Goal: Task Accomplishment & Management: Use online tool/utility

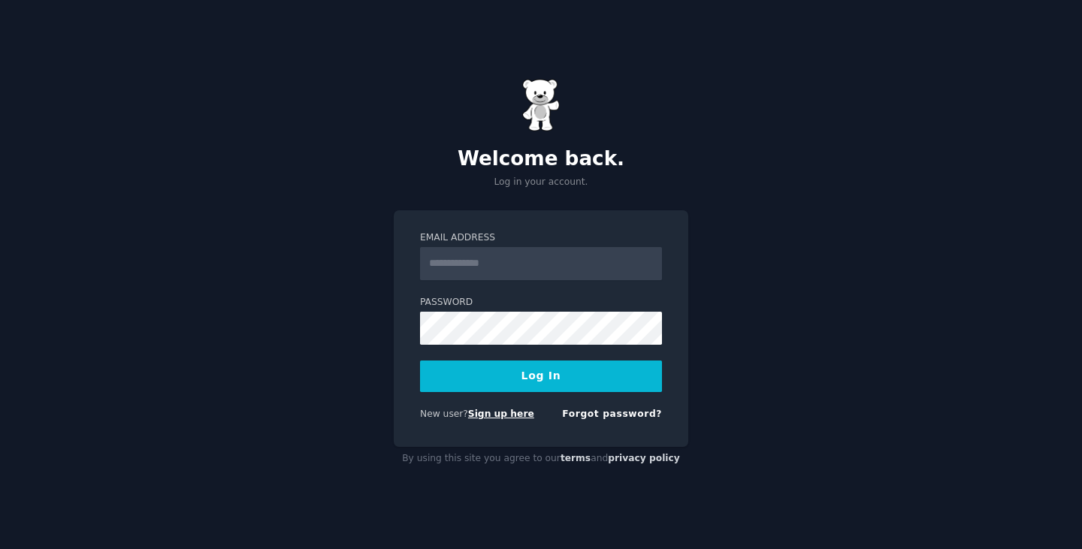
click at [491, 414] on link "Sign up here" at bounding box center [501, 414] width 66 height 11
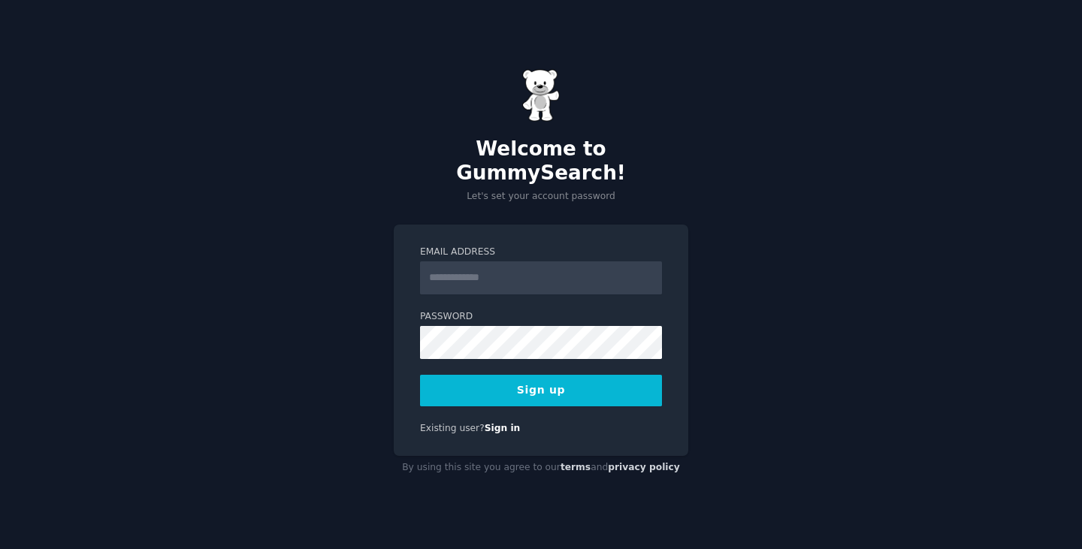
click at [554, 268] on input "Email Address" at bounding box center [541, 278] width 242 height 33
type input "**********"
click at [540, 375] on button "Sign up" at bounding box center [541, 391] width 242 height 32
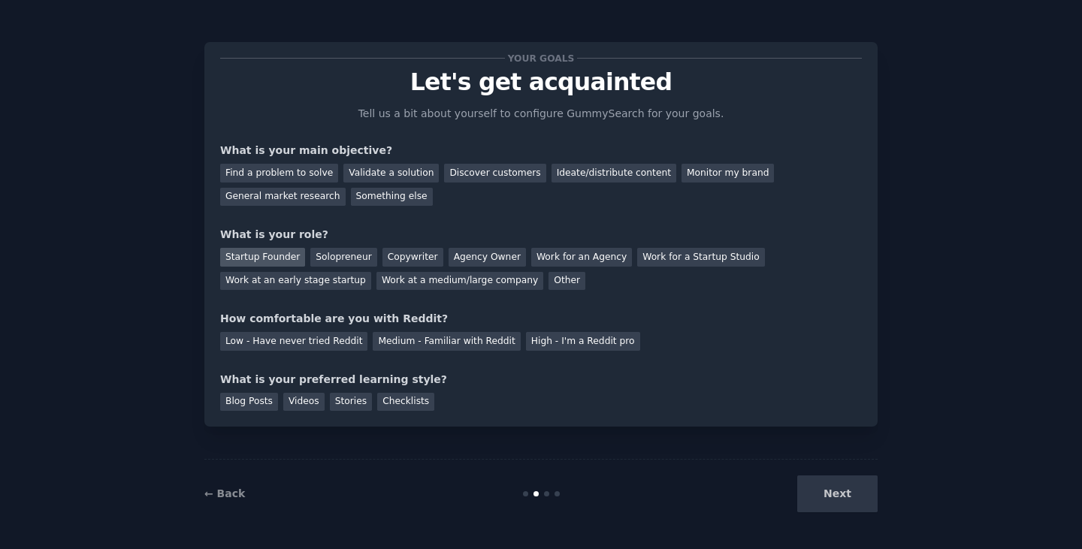
click at [270, 256] on div "Startup Founder" at bounding box center [262, 257] width 85 height 19
click at [871, 494] on div "Next" at bounding box center [765, 494] width 225 height 37
click at [859, 492] on div "Next" at bounding box center [765, 494] width 225 height 37
click at [839, 495] on div "Next" at bounding box center [765, 494] width 225 height 37
click at [321, 169] on div "Find a problem to solve" at bounding box center [279, 173] width 118 height 19
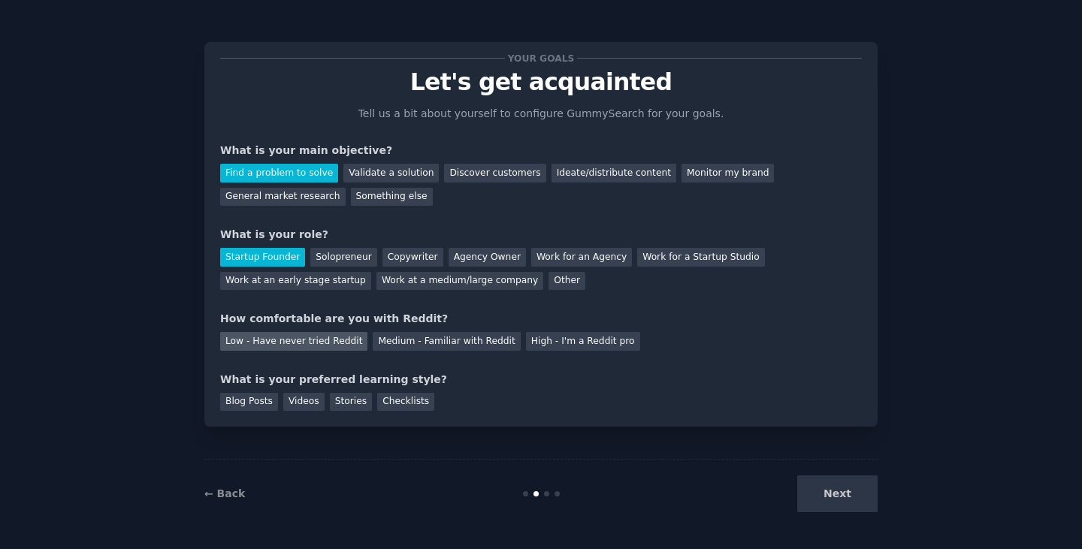
click at [342, 347] on div "Low - Have never tried Reddit" at bounding box center [293, 341] width 147 height 19
click at [258, 407] on div "Blog Posts" at bounding box center [249, 402] width 58 height 19
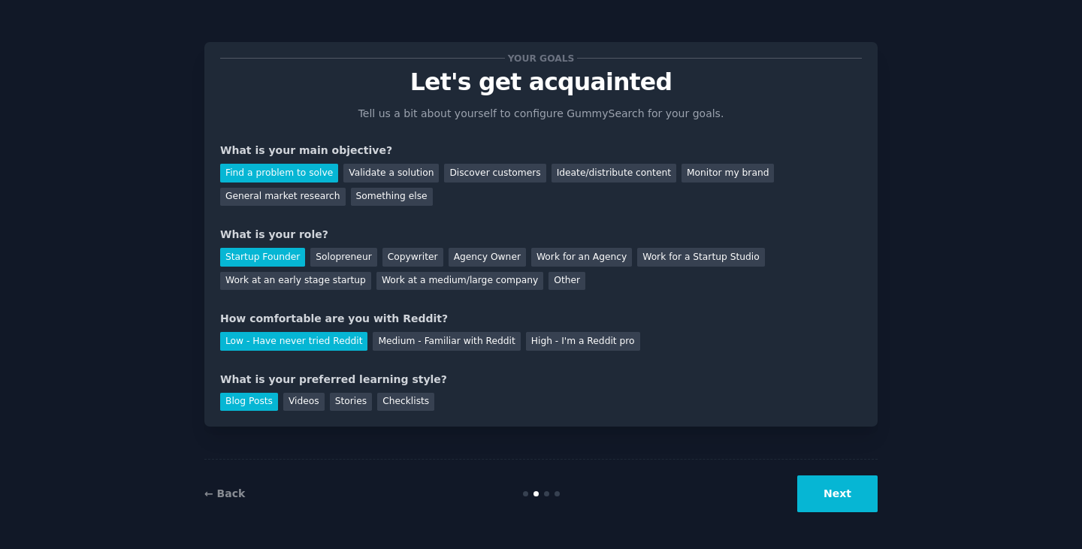
click at [840, 502] on button "Next" at bounding box center [837, 494] width 80 height 37
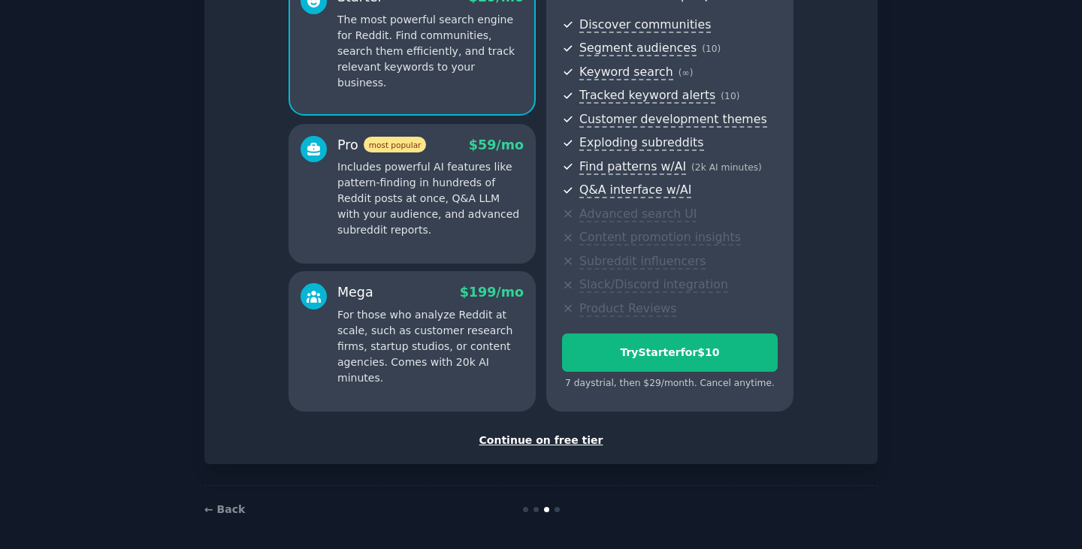
scroll to position [164, 0]
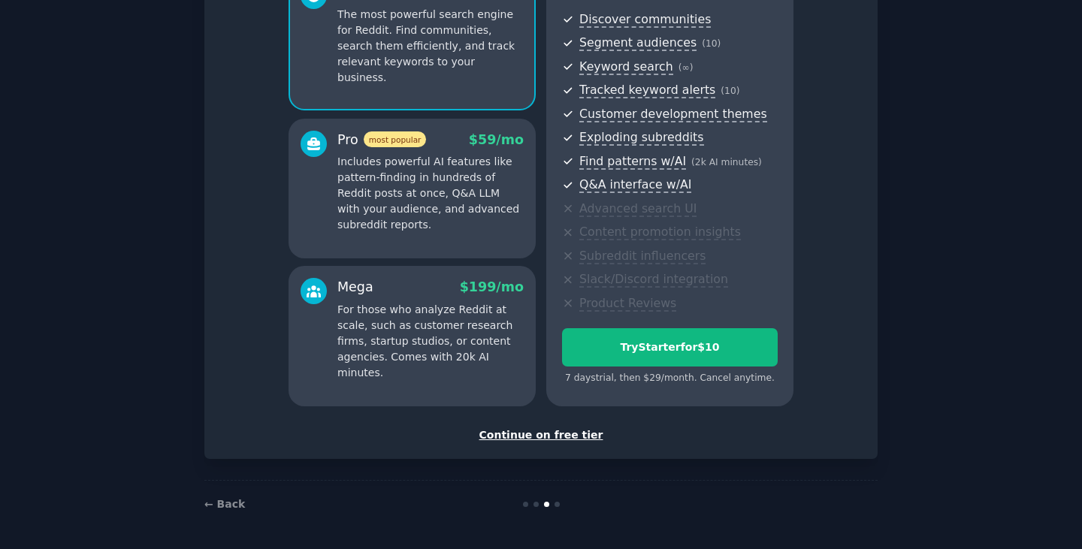
click at [542, 437] on div "Continue on free tier" at bounding box center [541, 436] width 642 height 16
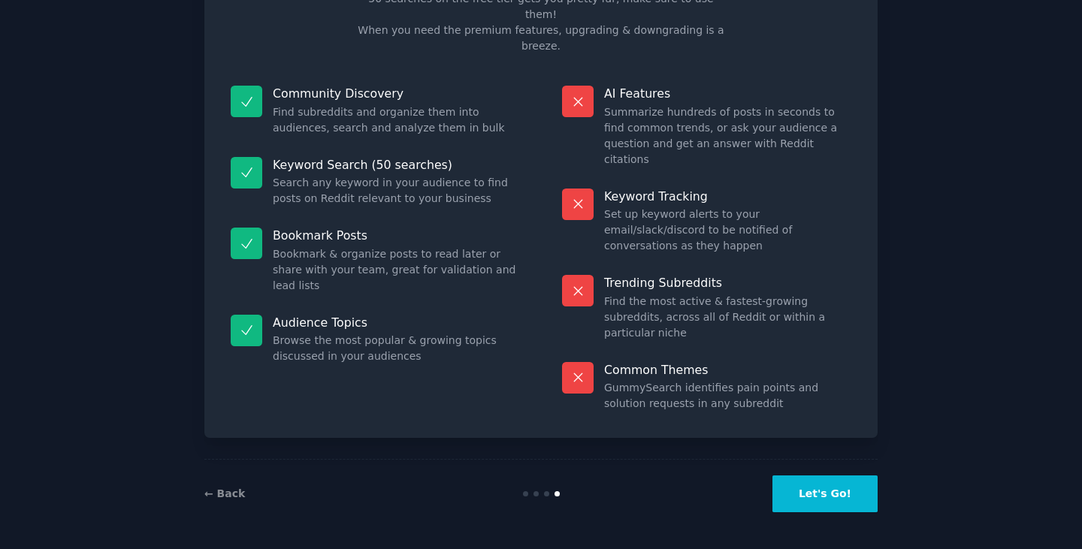
scroll to position [36, 0]
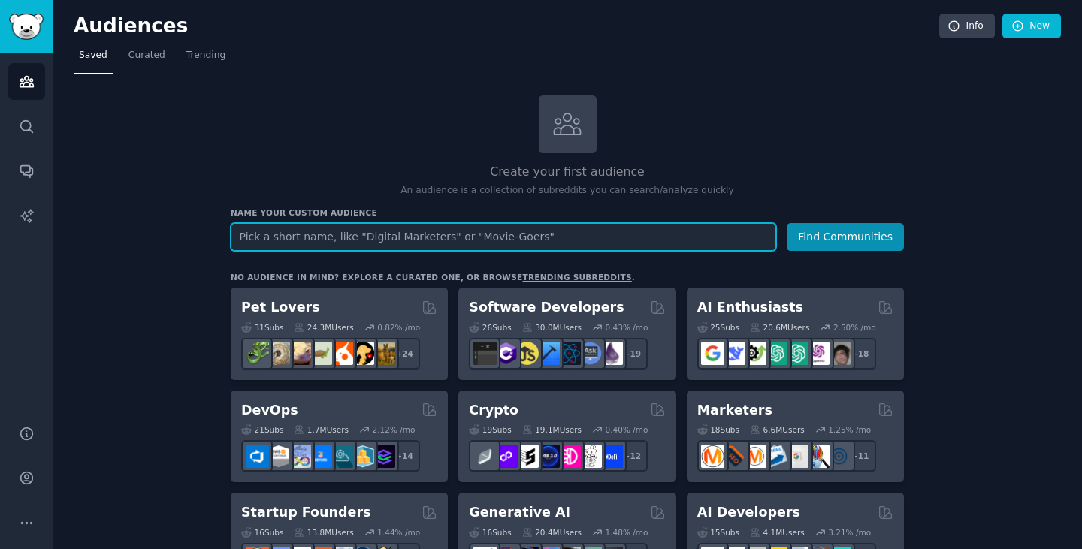
click at [559, 241] on input "text" at bounding box center [504, 237] width 546 height 28
type input "s"
click at [787, 223] on button "Find Communities" at bounding box center [845, 237] width 117 height 28
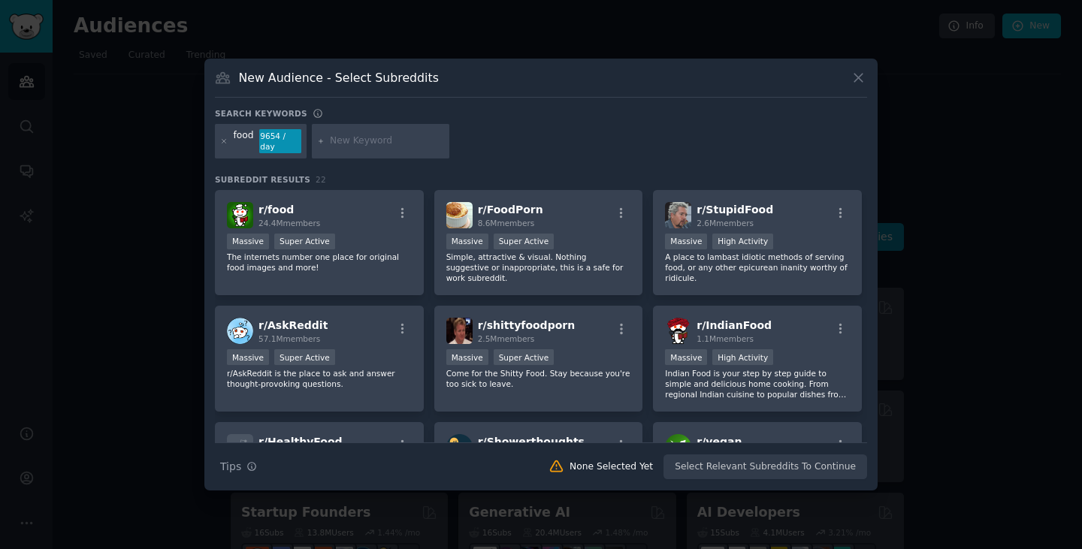
click at [848, 84] on div "New Audience - Select Subreddits" at bounding box center [541, 83] width 652 height 29
click at [856, 86] on icon at bounding box center [859, 78] width 16 height 16
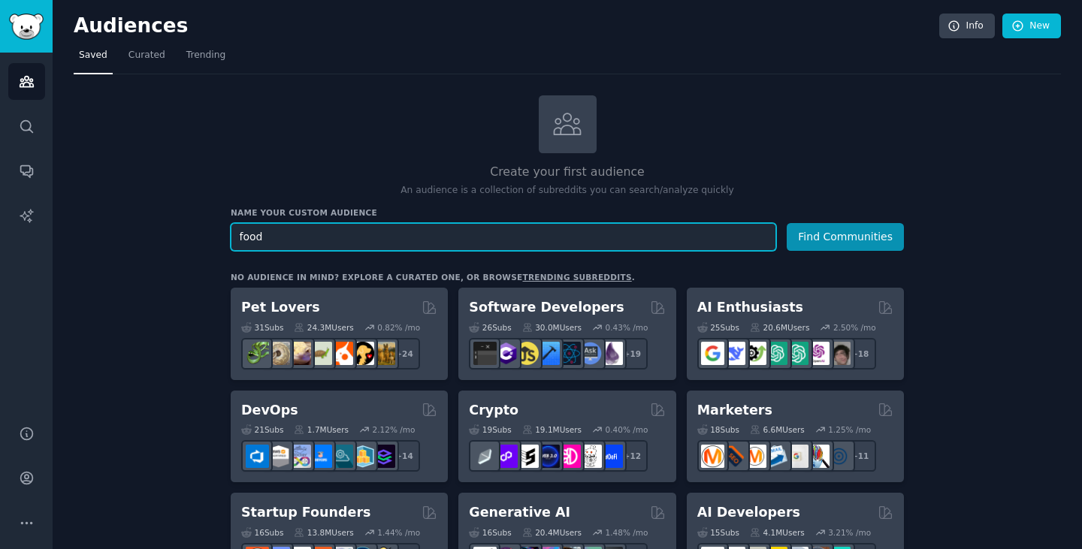
click at [564, 237] on input "food" at bounding box center [504, 237] width 546 height 28
type input "legal"
click at [787, 223] on button "Find Communities" at bounding box center [845, 237] width 117 height 28
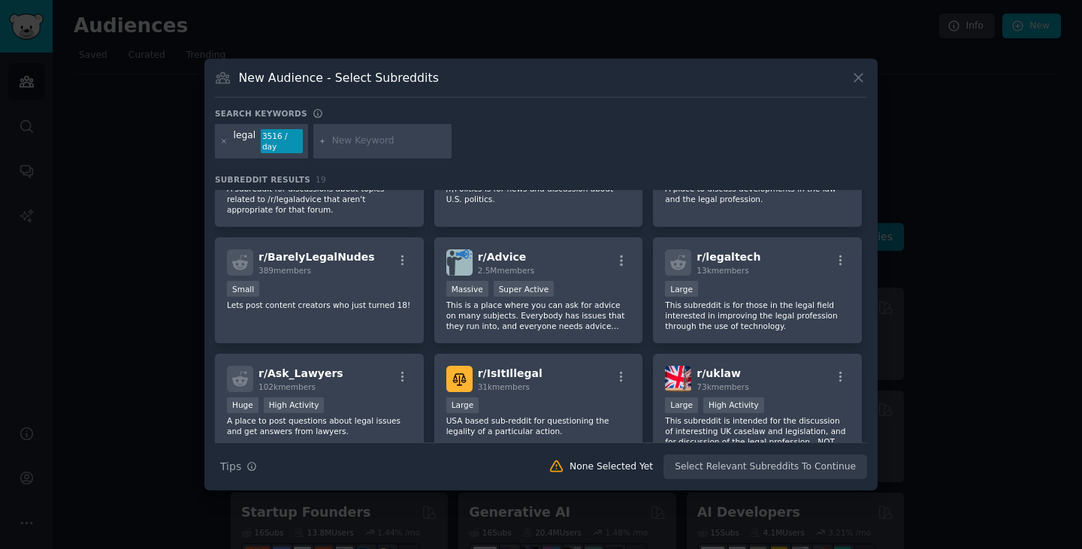
scroll to position [376, 0]
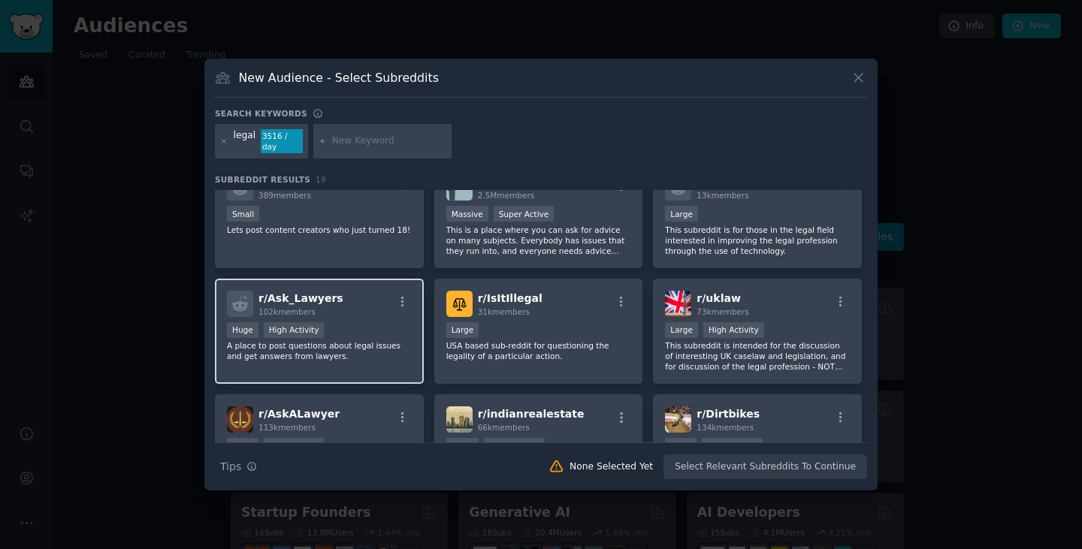
click at [362, 345] on p "A place to post questions about legal issues and get answers from lawyers." at bounding box center [319, 350] width 185 height 21
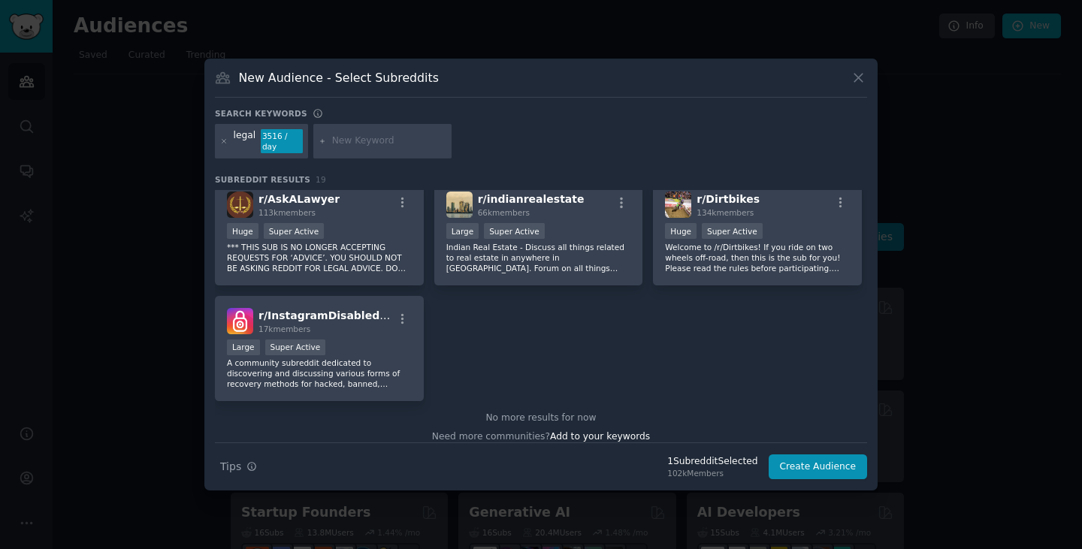
scroll to position [591, 0]
click at [843, 461] on button "Create Audience" at bounding box center [818, 468] width 99 height 26
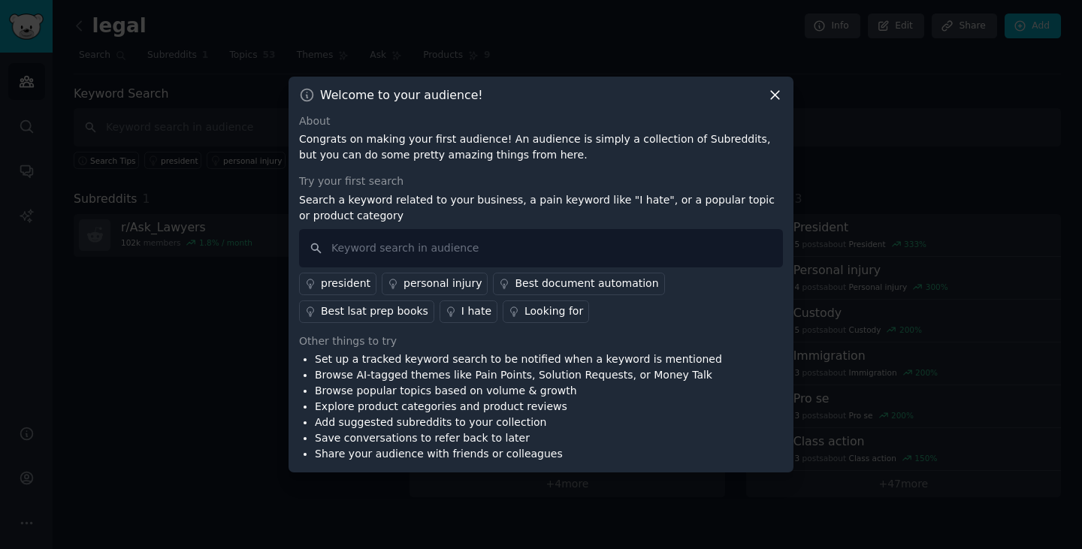
click at [775, 87] on icon at bounding box center [775, 95] width 16 height 16
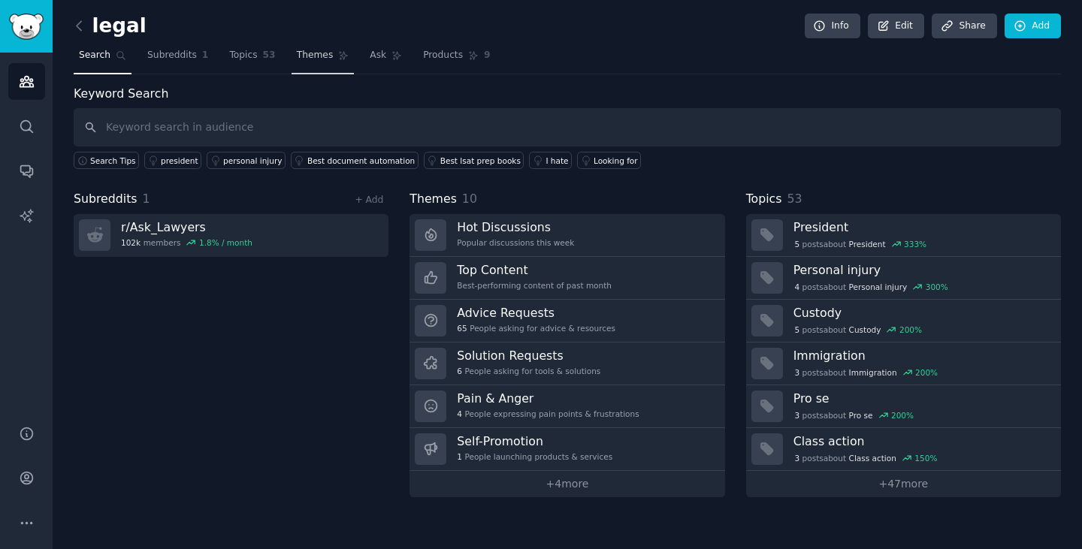
click at [297, 53] on span "Themes" at bounding box center [315, 56] width 37 height 14
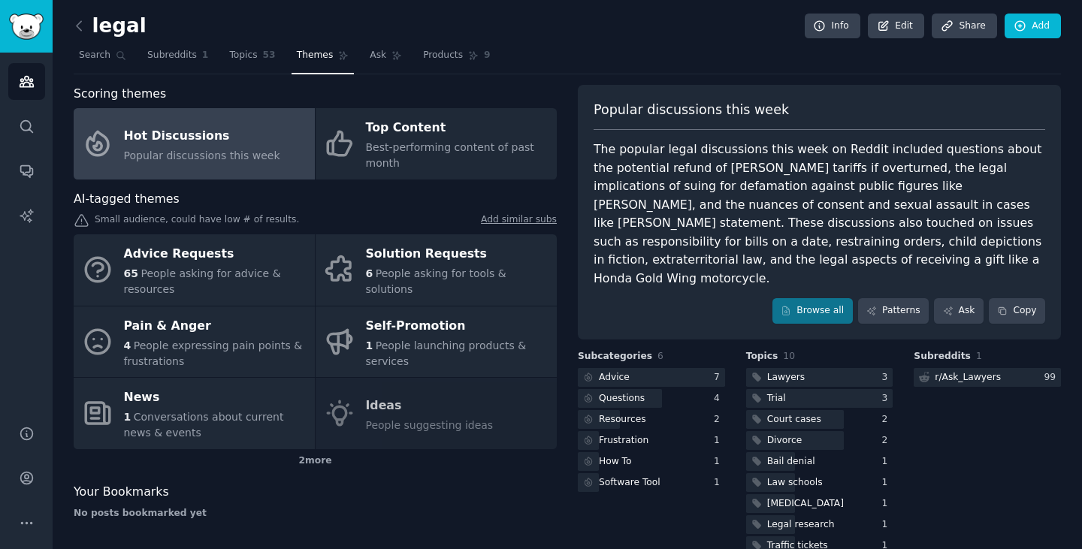
click at [256, 150] on span "Popular discussions this week" at bounding box center [202, 156] width 156 height 12
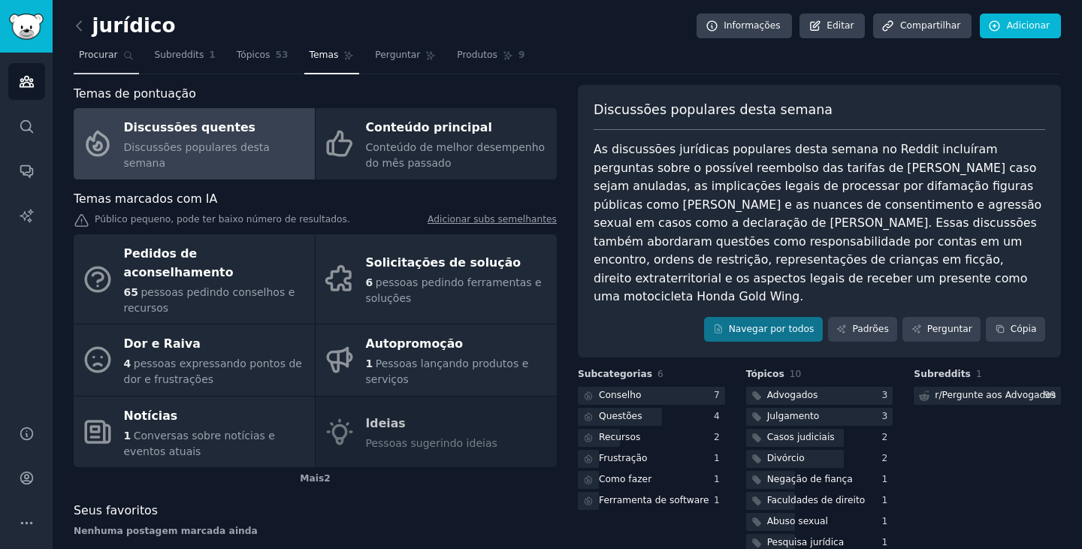
click at [111, 52] on font "Procurar" at bounding box center [98, 55] width 39 height 11
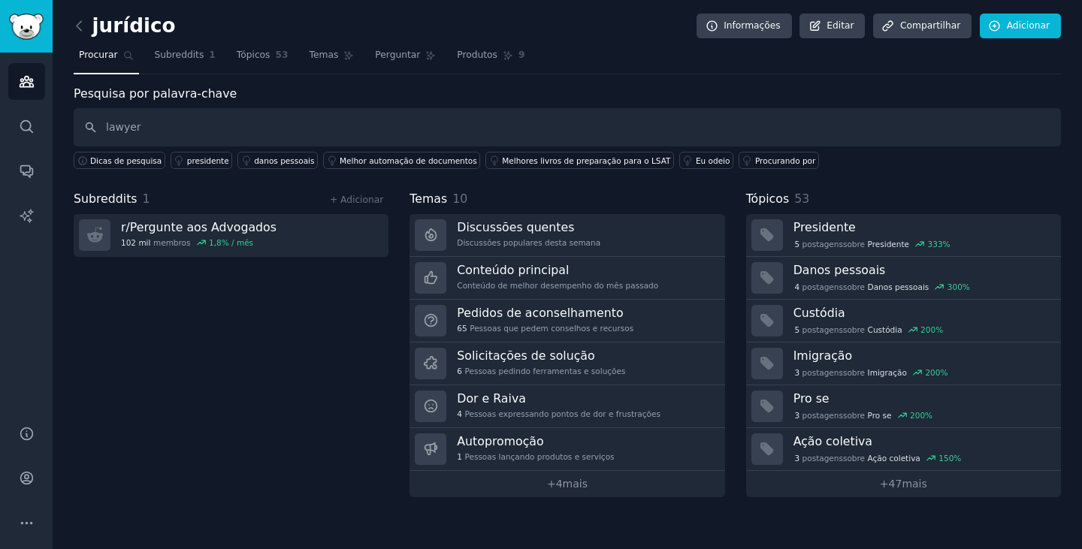
type input "lawyer"
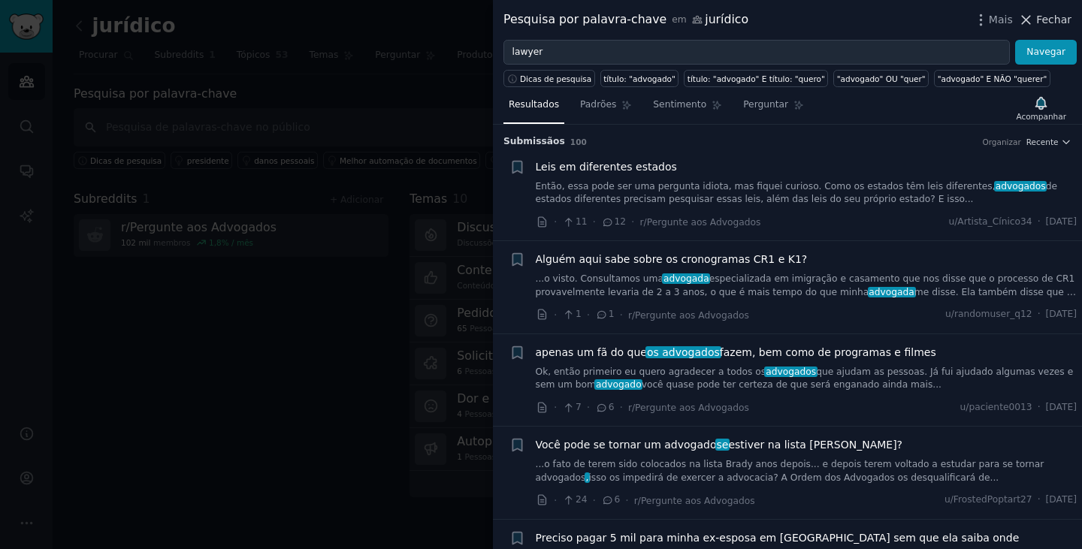
click at [1034, 22] on icon at bounding box center [1026, 20] width 16 height 16
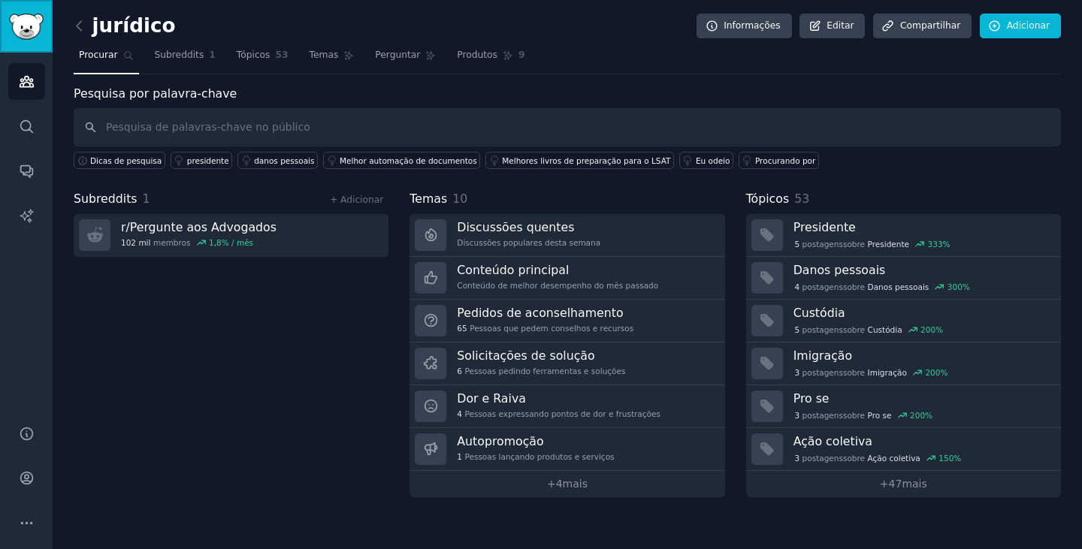
click at [21, 36] on img "Barra lateral" at bounding box center [26, 27] width 35 height 26
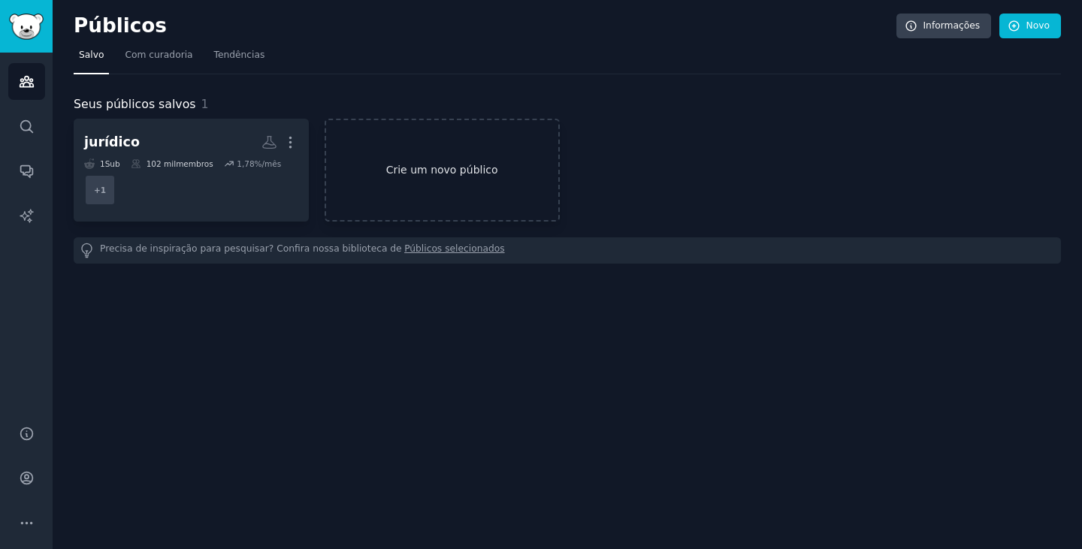
click at [420, 188] on link "Crie um novo público" at bounding box center [442, 170] width 235 height 103
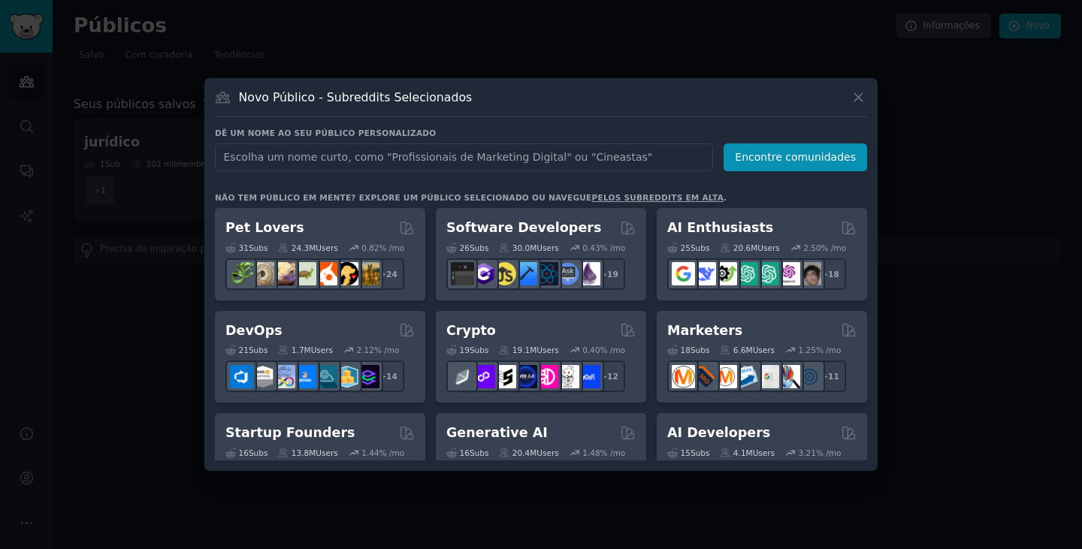
click at [415, 158] on input "text" at bounding box center [464, 158] width 498 height 28
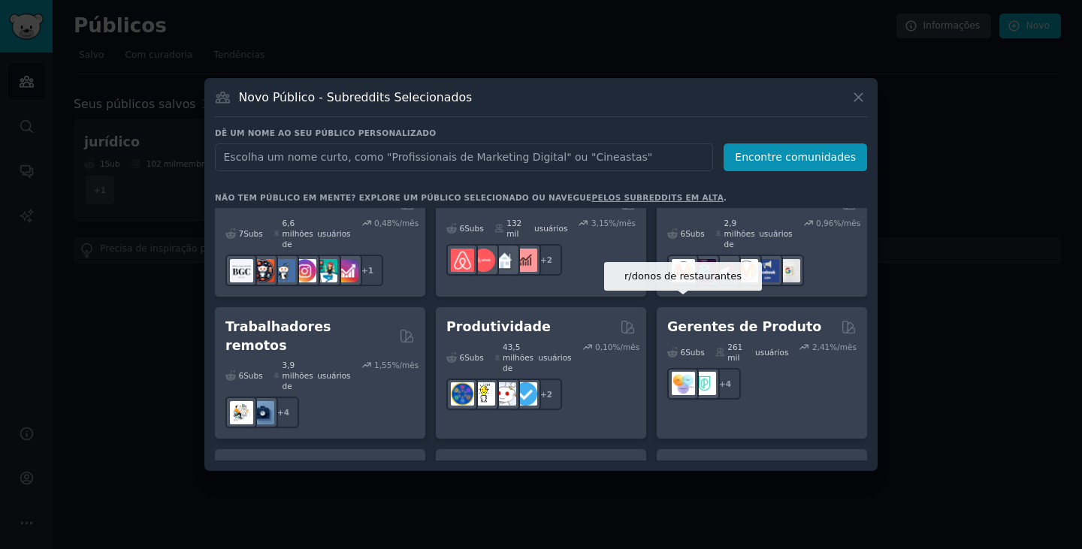
scroll to position [1355, 0]
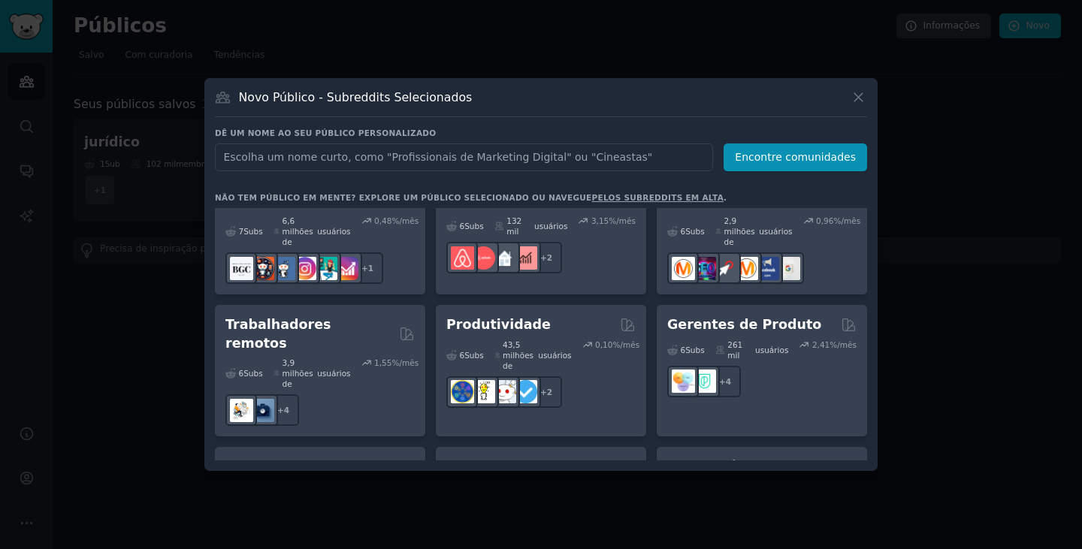
click at [460, 158] on input "text" at bounding box center [464, 158] width 498 height 28
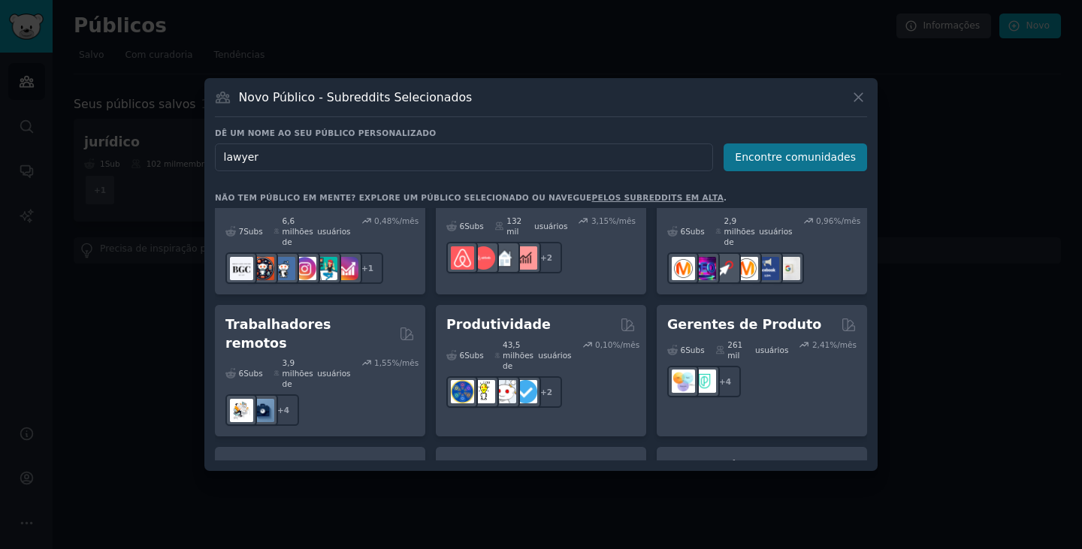
type input "lawyer"
click at [833, 166] on button "Encontre comunidades" at bounding box center [796, 158] width 144 height 28
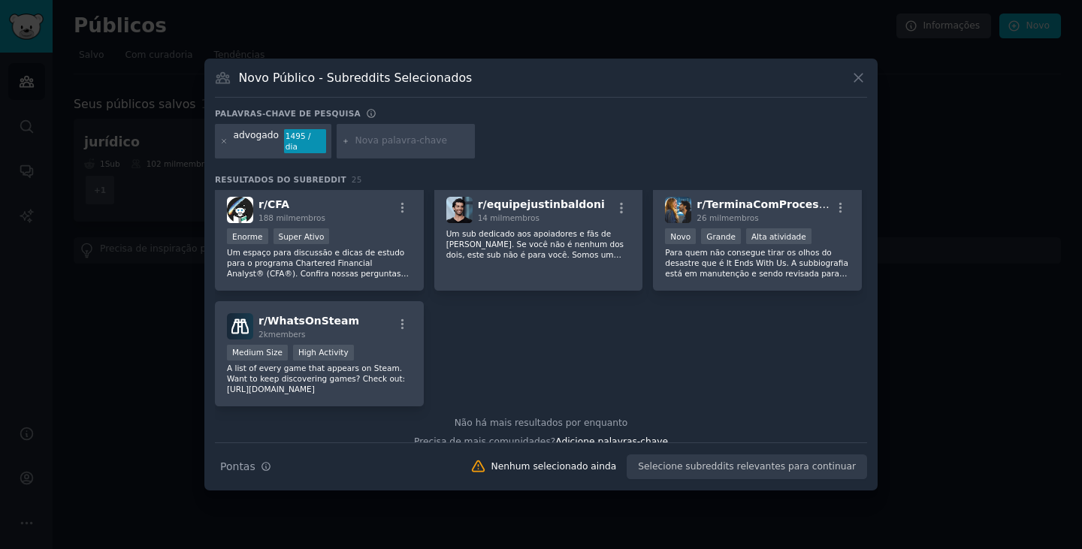
scroll to position [824, 0]
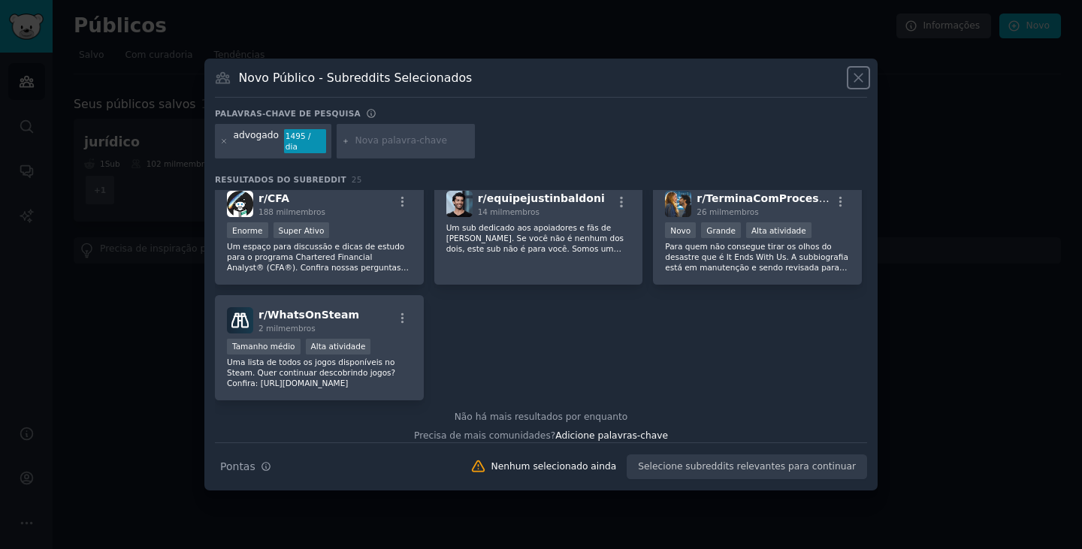
click at [855, 77] on icon at bounding box center [859, 78] width 16 height 16
